Goal: Transaction & Acquisition: Purchase product/service

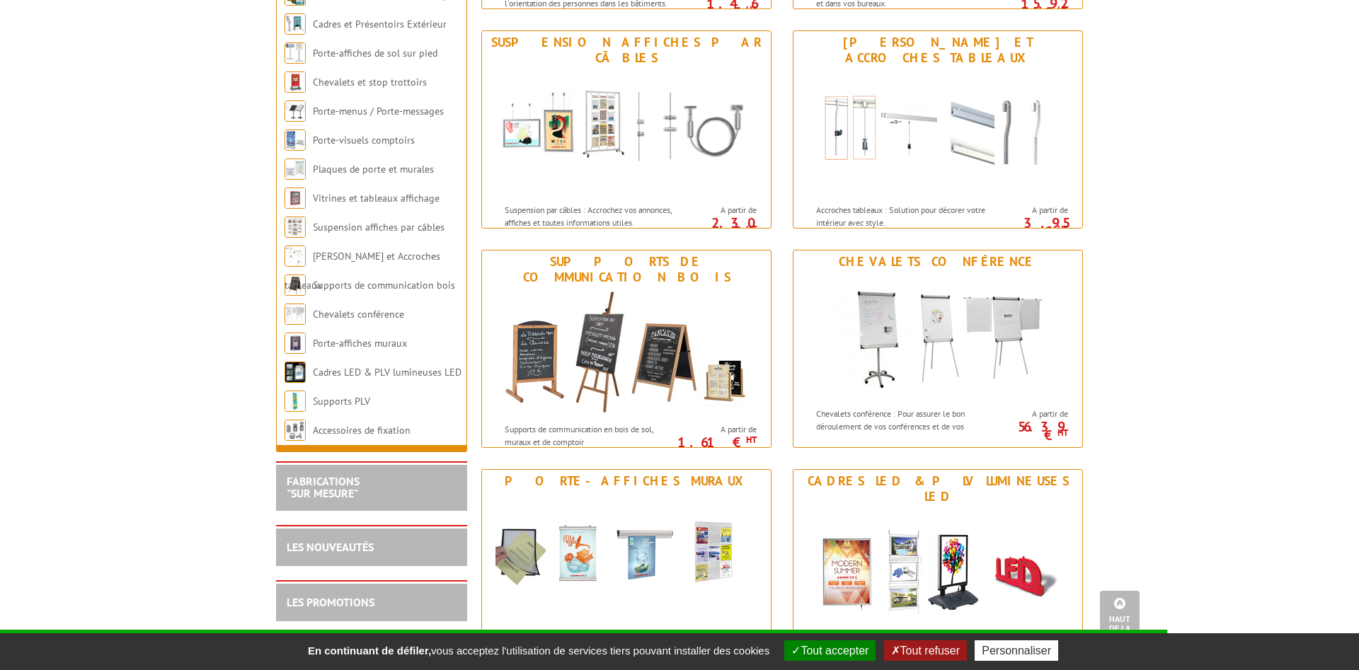
scroll to position [1661, 0]
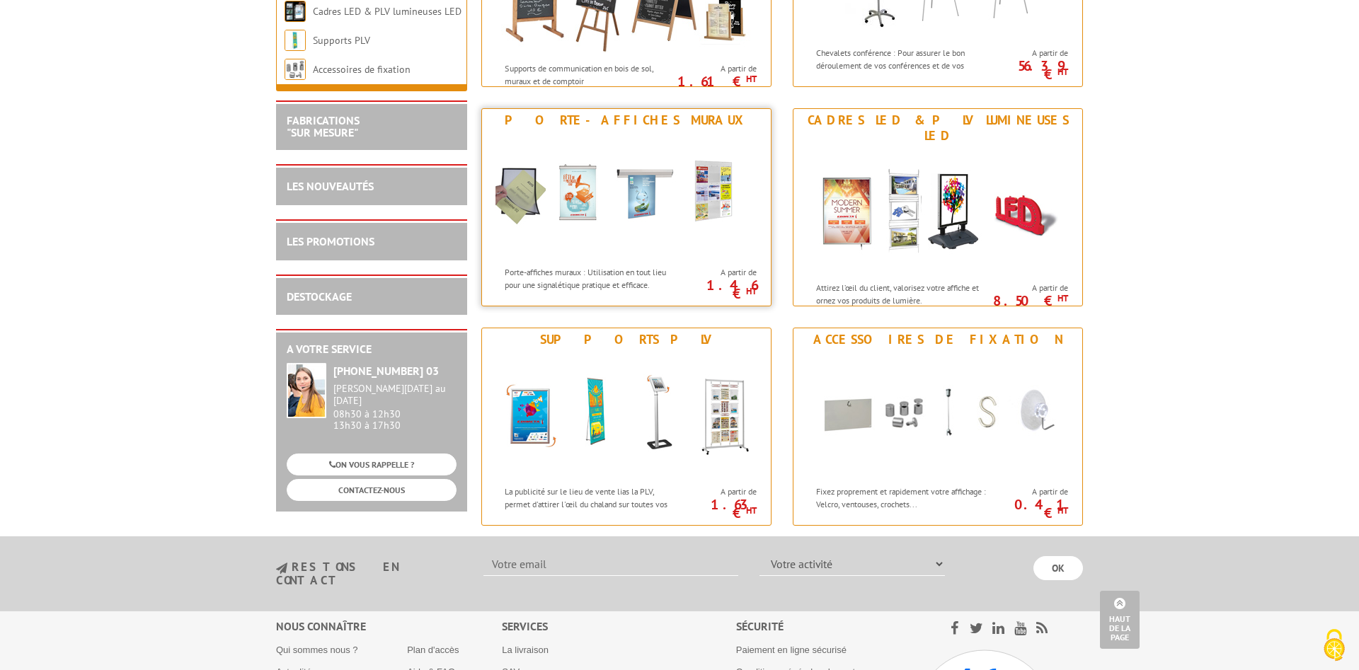
click at [563, 266] on div "Porte-affiches muraux : Utilisation en tout lieu pour une signalétique pratique…" at bounding box center [583, 275] width 202 height 32
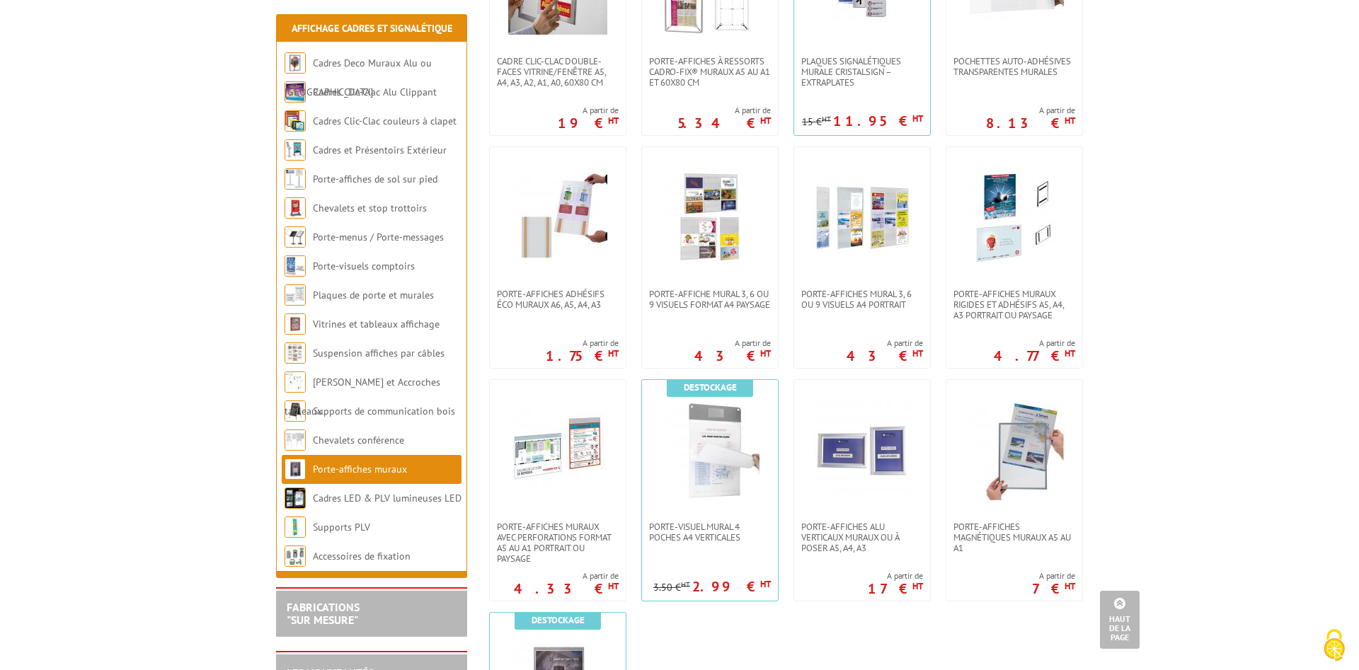
scroll to position [1083, 0]
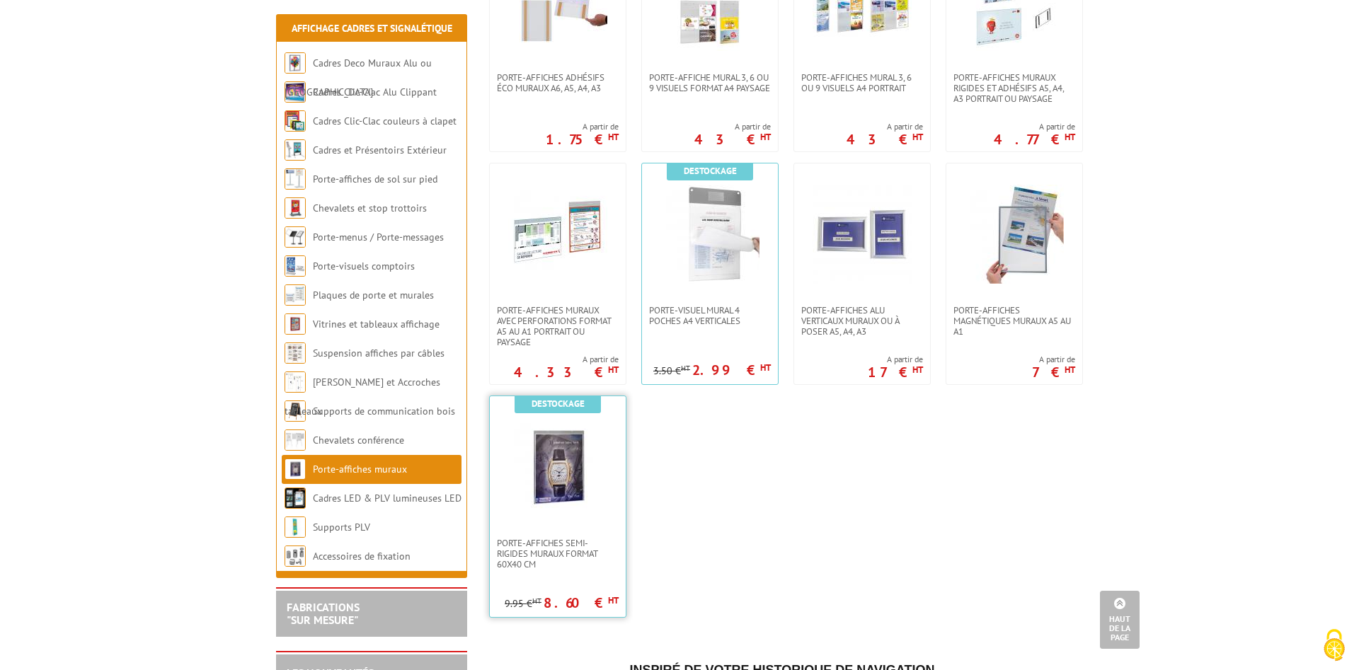
click at [563, 483] on img at bounding box center [557, 467] width 99 height 99
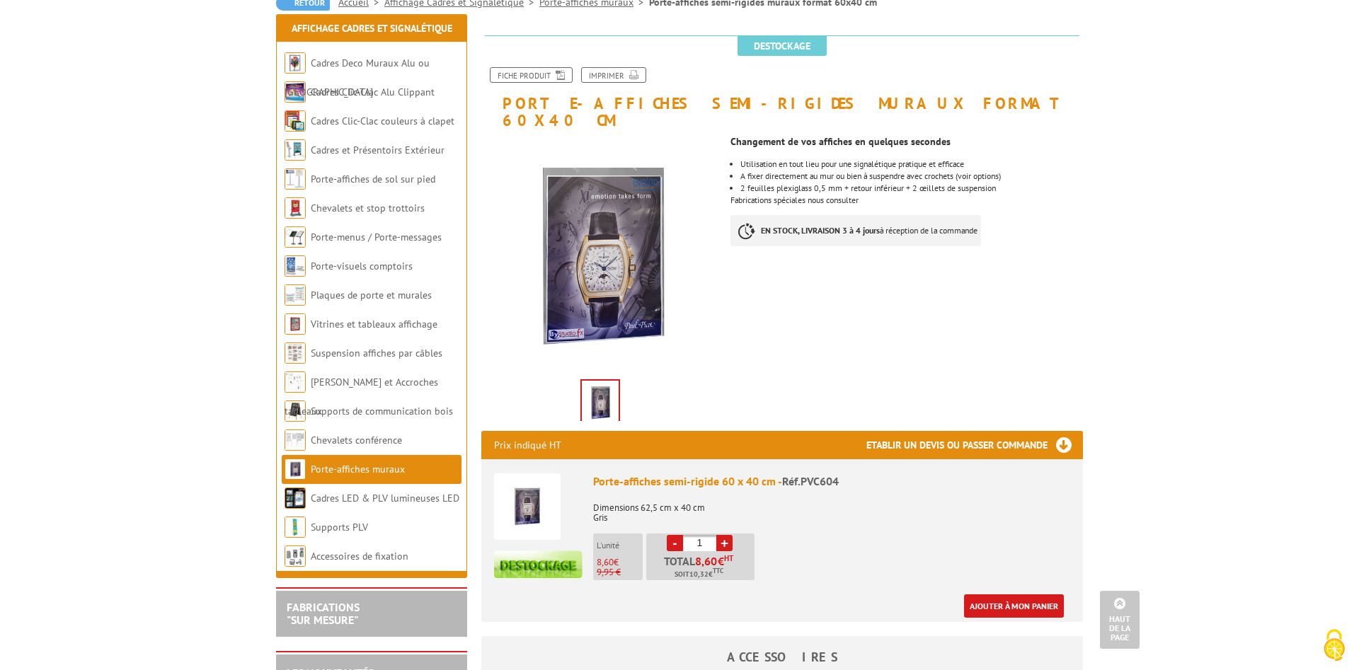
scroll to position [144, 0]
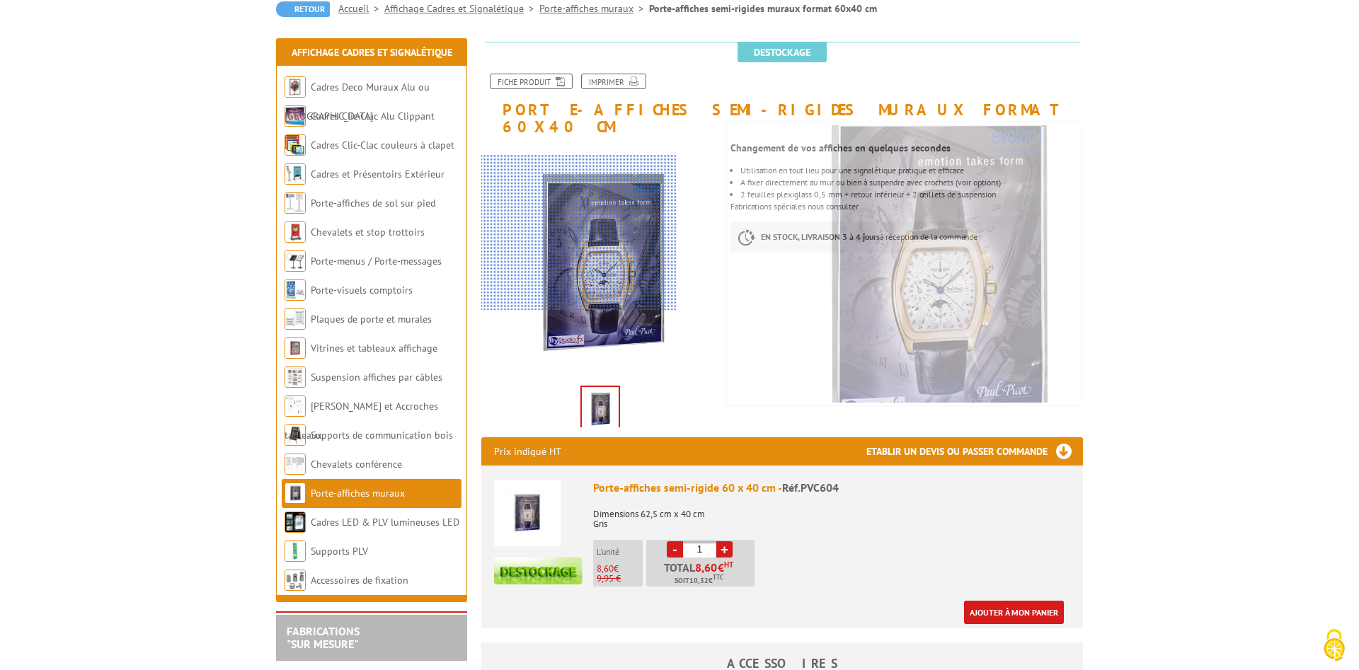
click at [563, 233] on div at bounding box center [578, 233] width 195 height 156
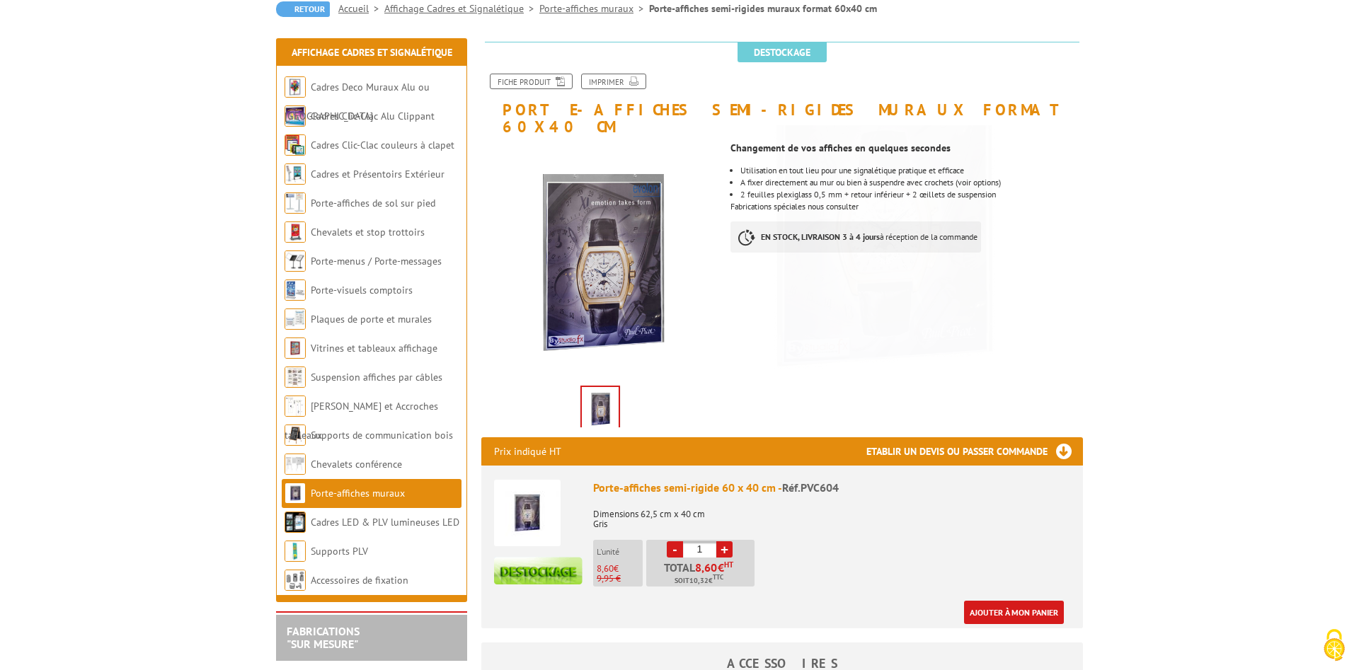
click at [607, 394] on img at bounding box center [600, 409] width 37 height 44
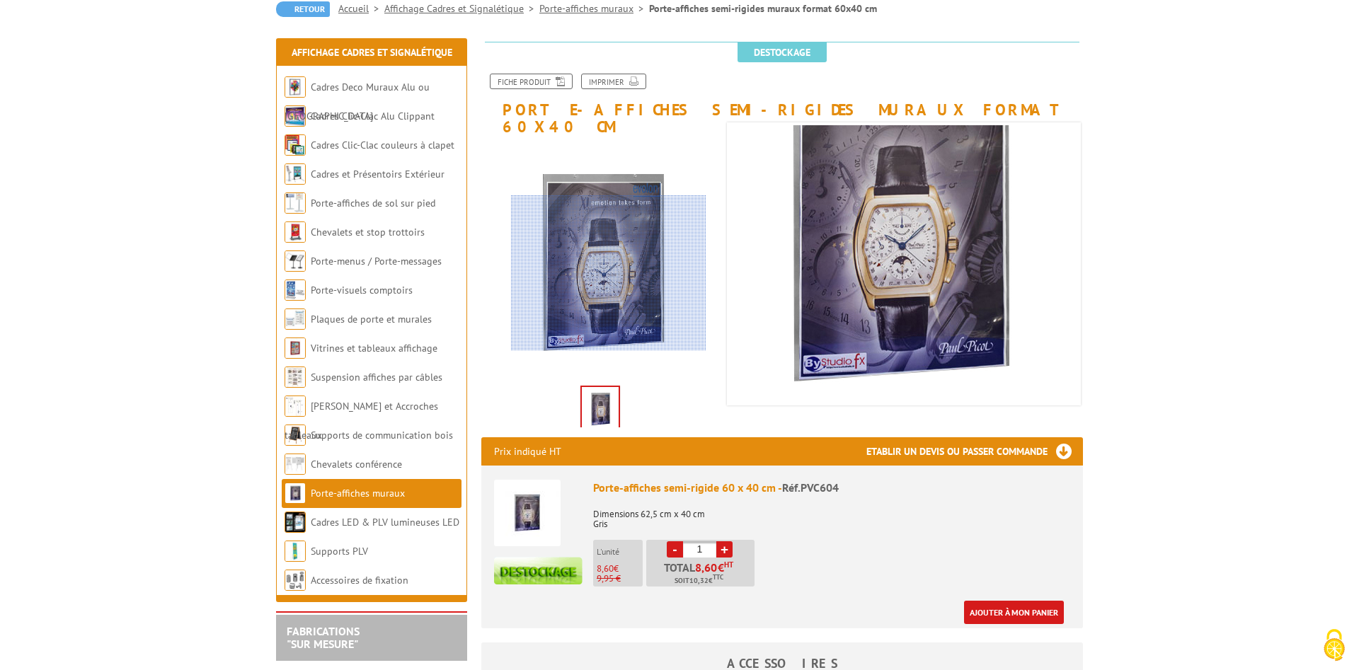
click at [609, 273] on div at bounding box center [608, 273] width 195 height 156
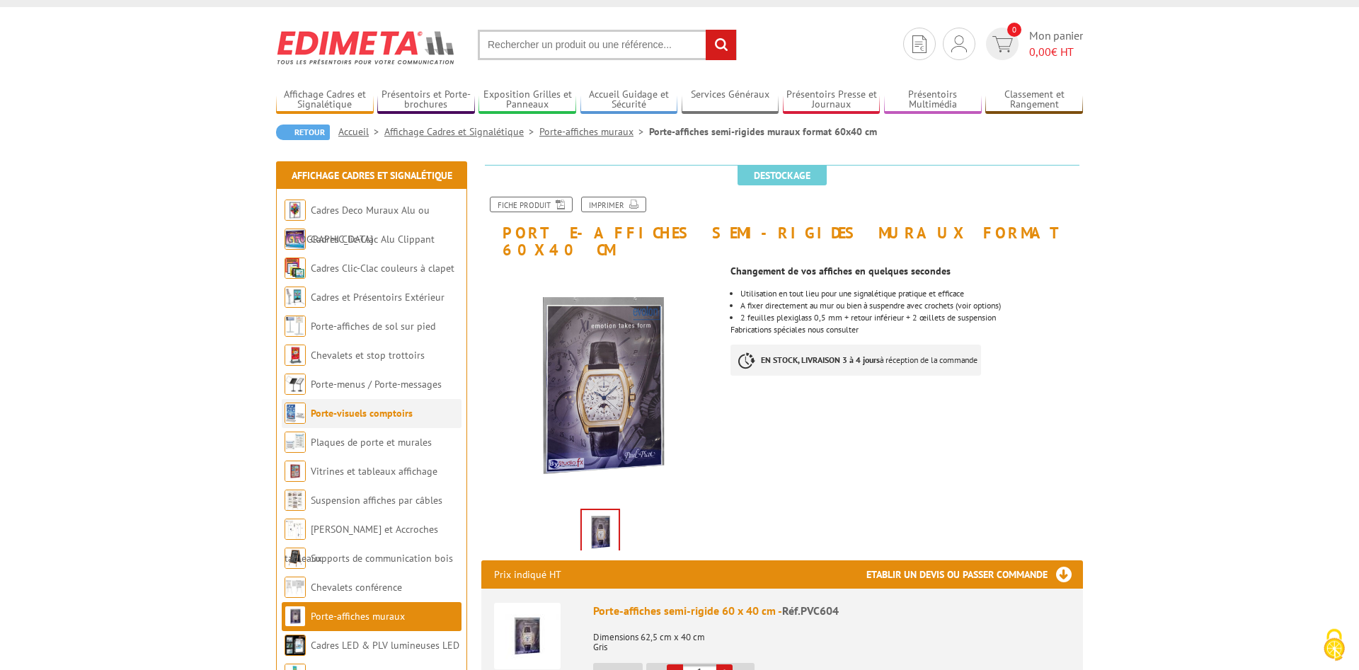
scroll to position [0, 0]
